Goal: Task Accomplishment & Management: Manage account settings

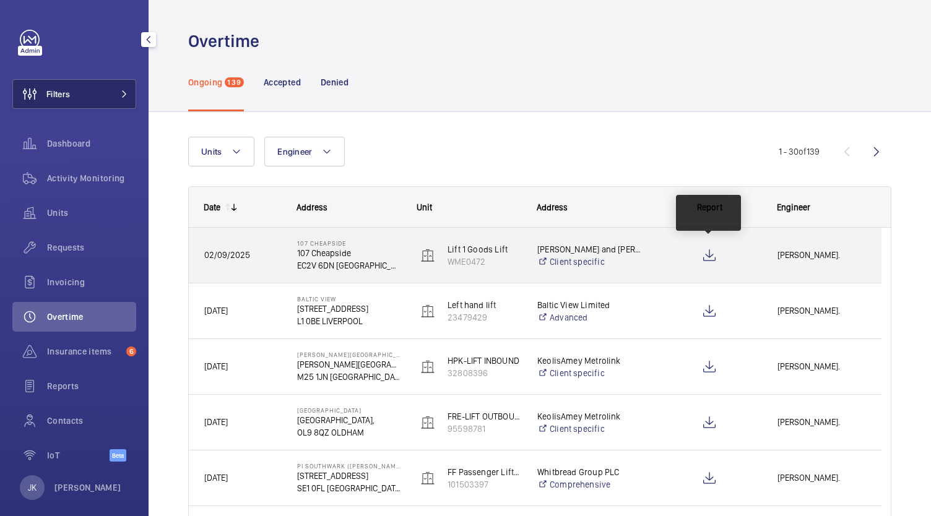
click at [94, 83] on button "Filters" at bounding box center [74, 94] width 124 height 30
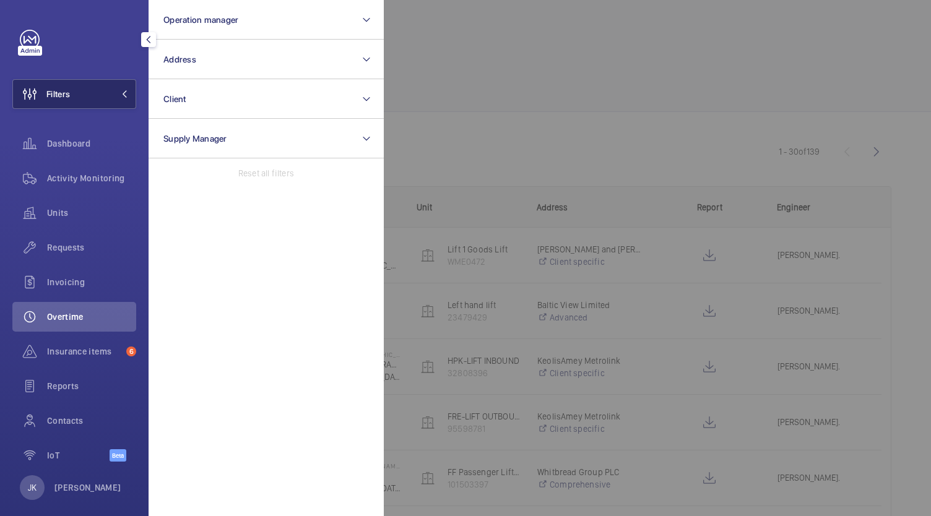
click at [98, 100] on button "Filters" at bounding box center [74, 94] width 124 height 30
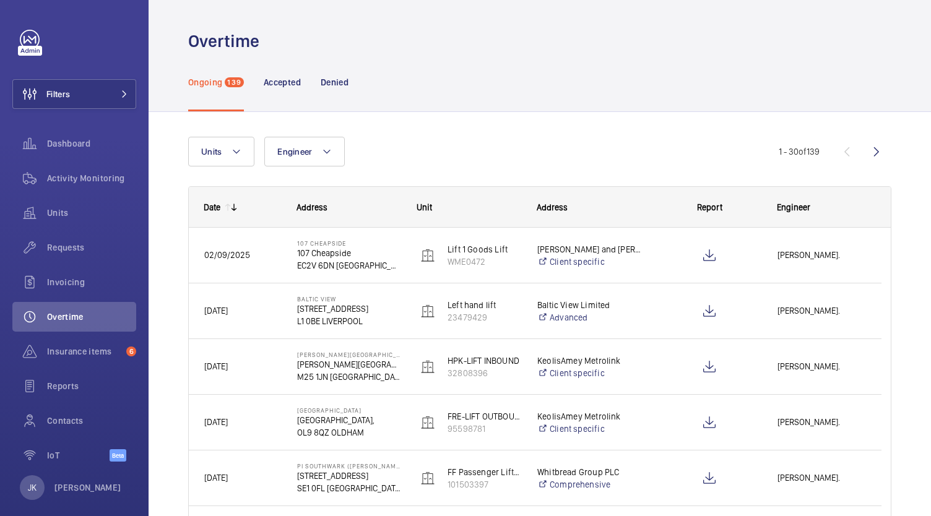
click at [214, 80] on p "Ongoing" at bounding box center [205, 82] width 34 height 12
click at [113, 94] on span at bounding box center [120, 93] width 15 height 7
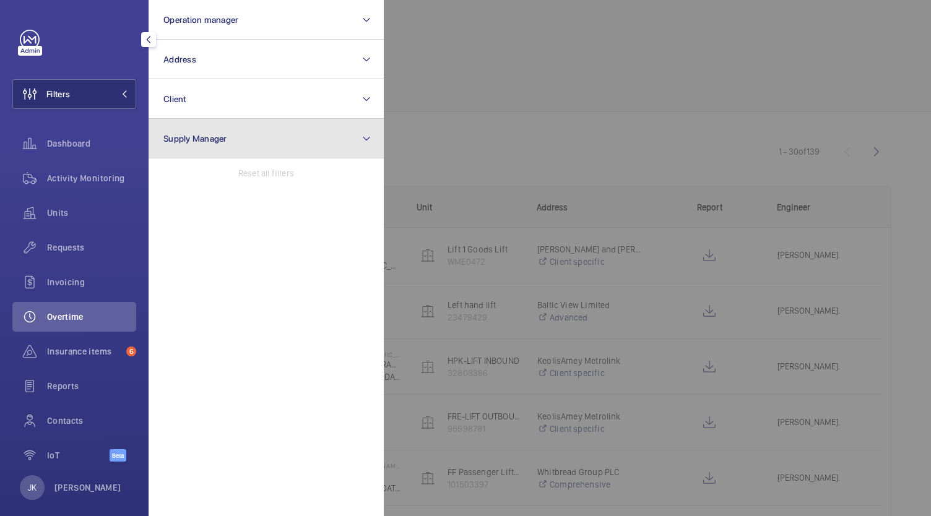
click at [275, 140] on button "Supply Manager" at bounding box center [266, 139] width 235 height 40
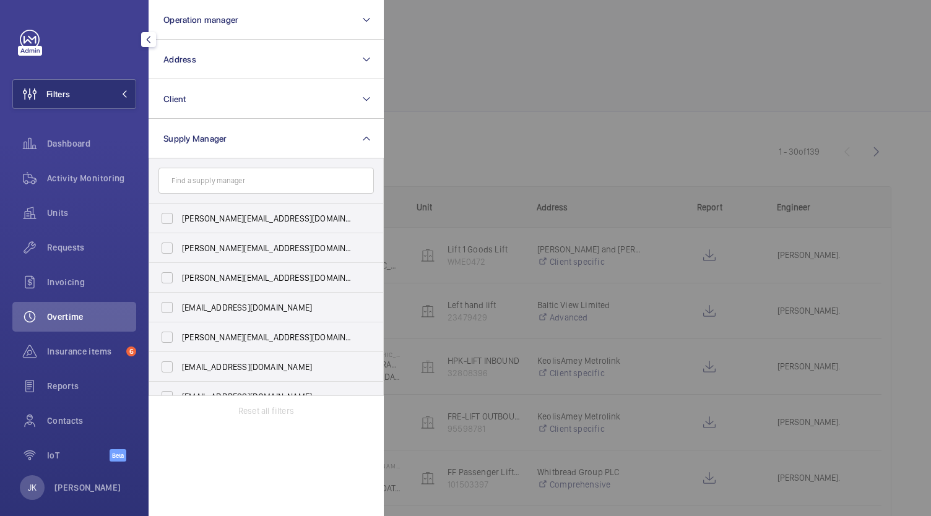
click at [479, 63] on div at bounding box center [849, 258] width 931 height 516
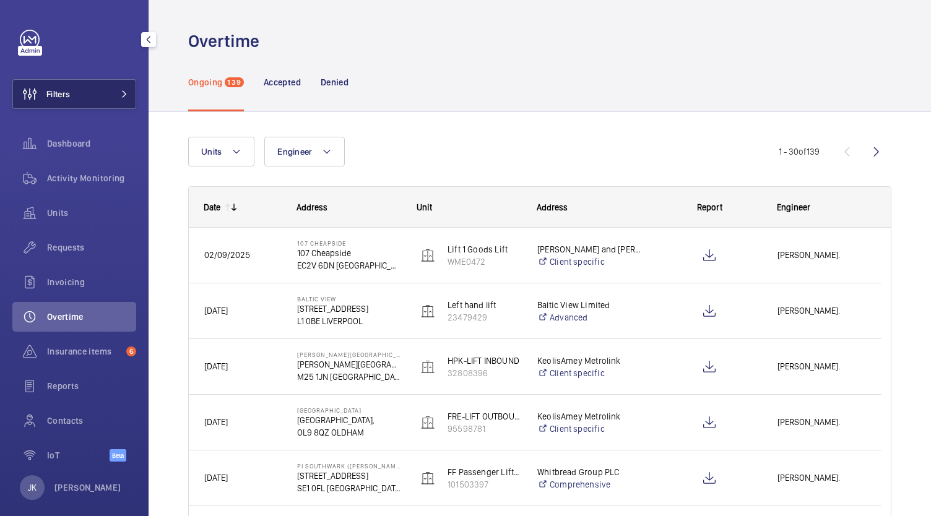
click at [113, 94] on span at bounding box center [120, 93] width 15 height 7
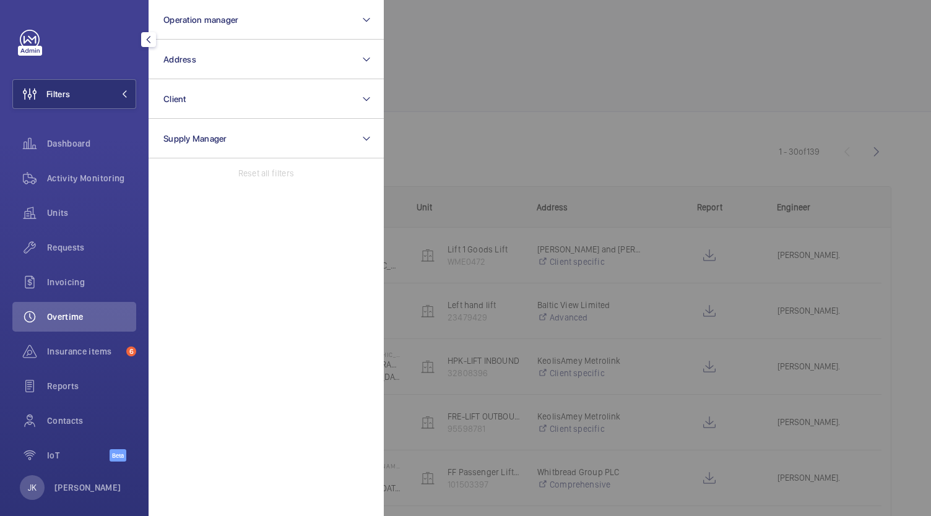
click at [96, 324] on div "Overtime" at bounding box center [74, 317] width 124 height 30
click at [555, 62] on div at bounding box center [849, 258] width 931 height 516
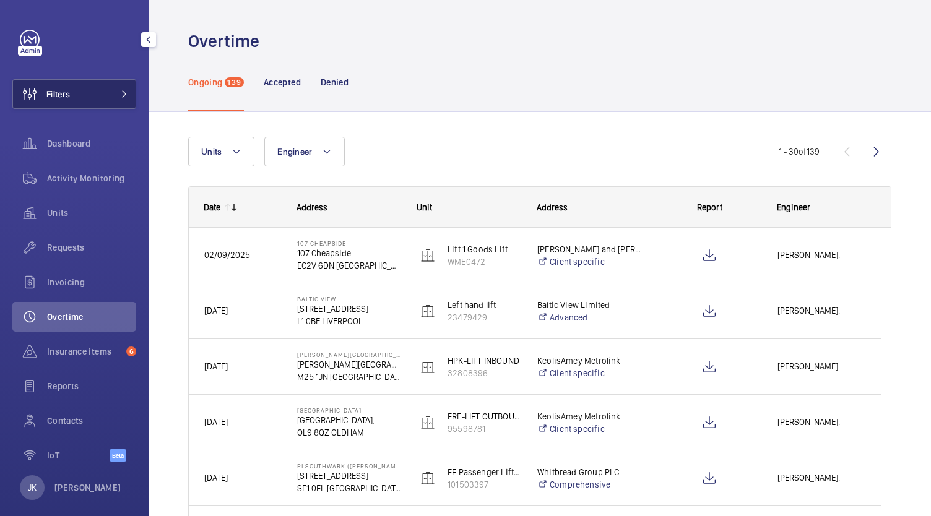
click at [121, 94] on mat-icon at bounding box center [124, 93] width 7 height 7
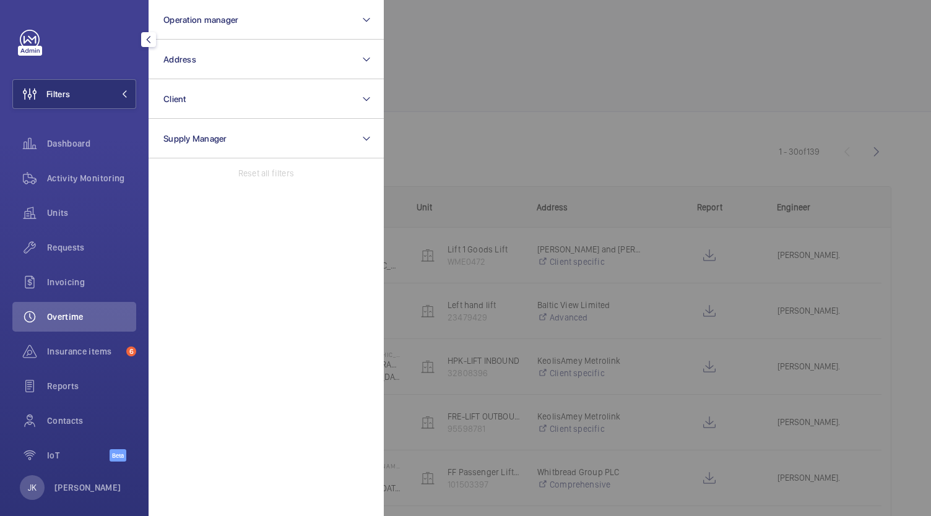
click at [671, 72] on div at bounding box center [849, 258] width 931 height 516
